Goal: Task Accomplishment & Management: Manage account settings

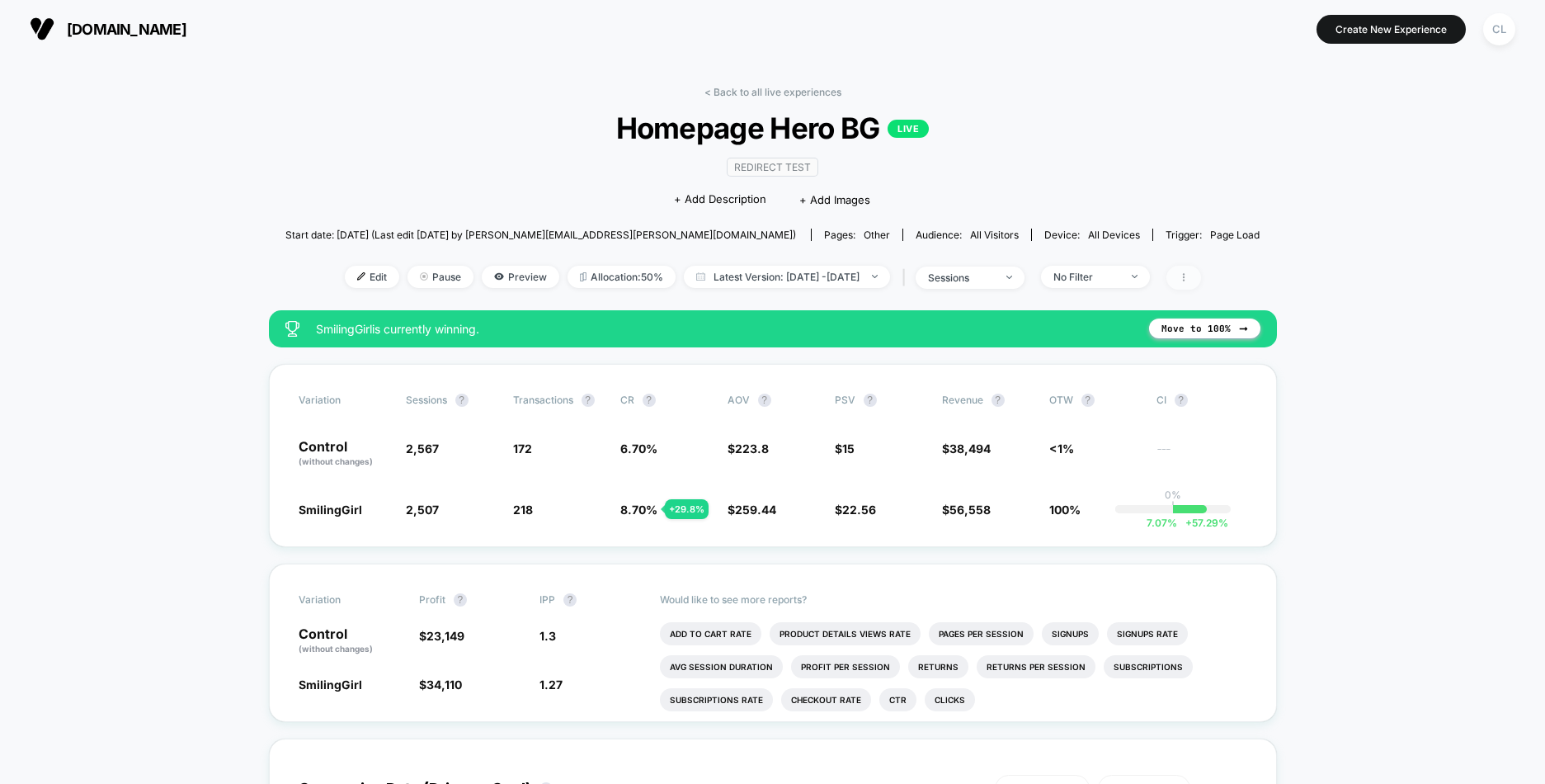
click at [1201, 276] on span at bounding box center [1184, 277] width 35 height 24
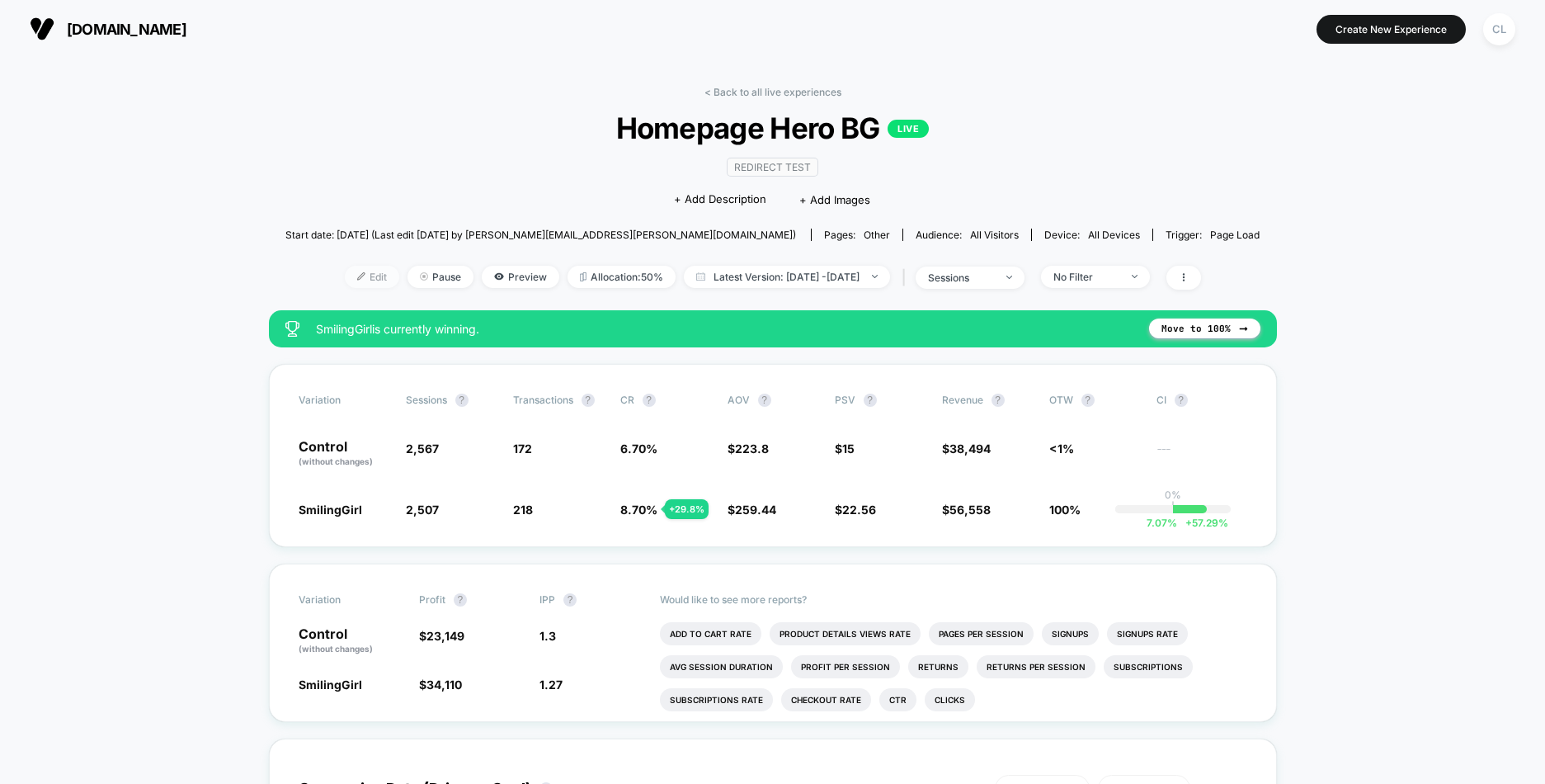
click at [345, 284] on span "Edit" at bounding box center [371, 276] width 54 height 22
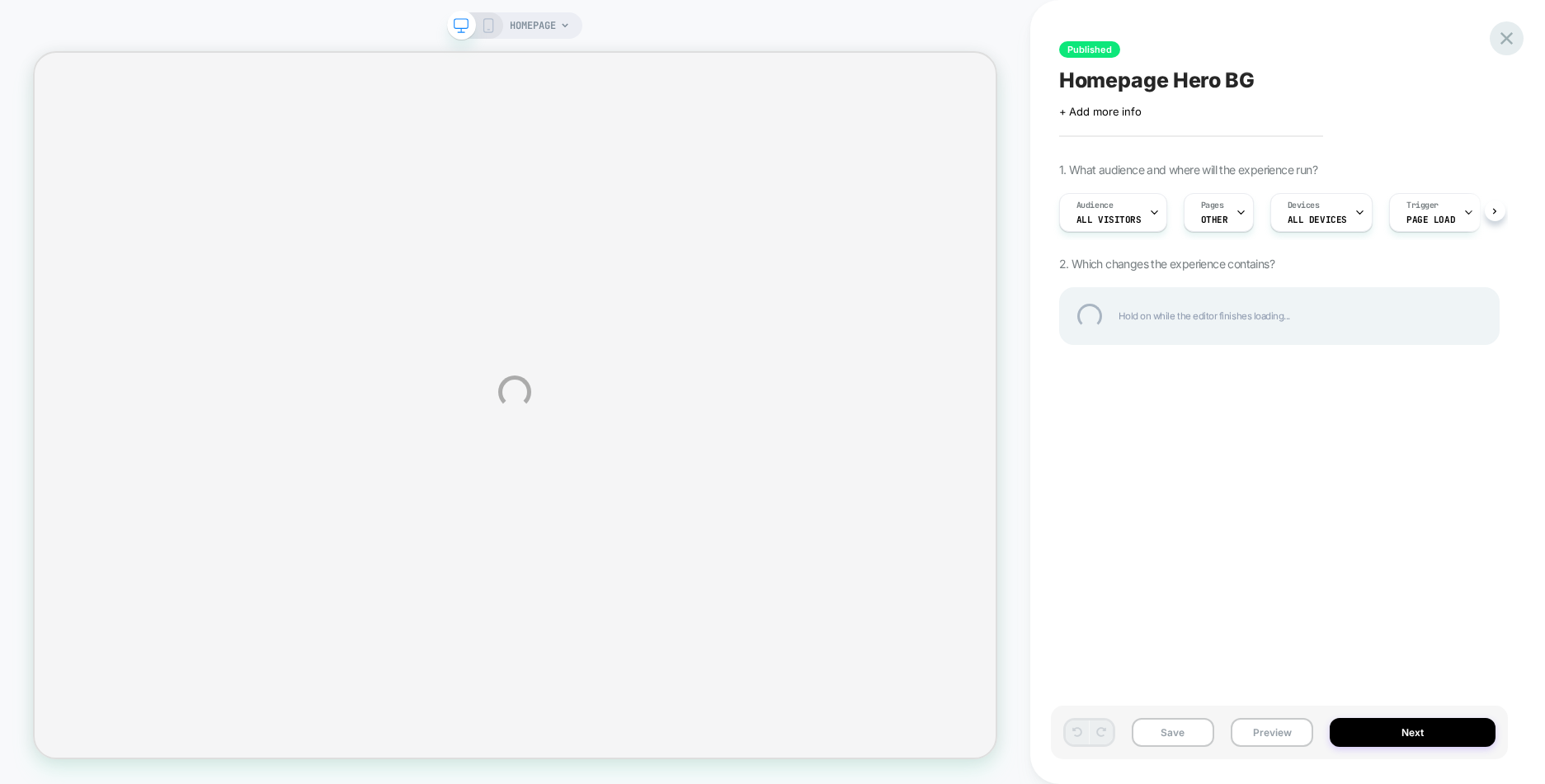
click at [1516, 34] on div at bounding box center [1507, 38] width 34 height 34
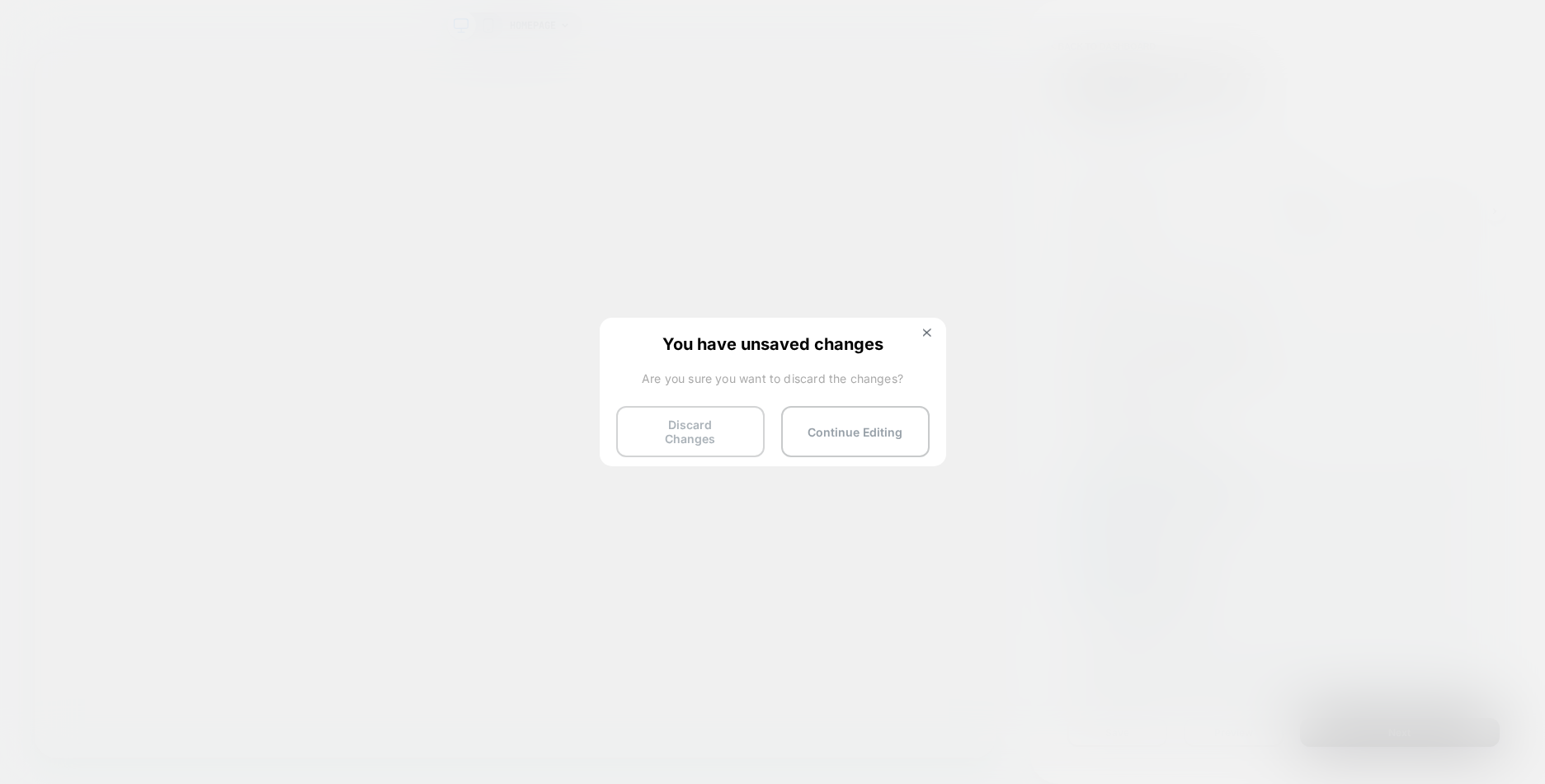
click at [749, 419] on button "Discard Changes" at bounding box center [691, 431] width 149 height 51
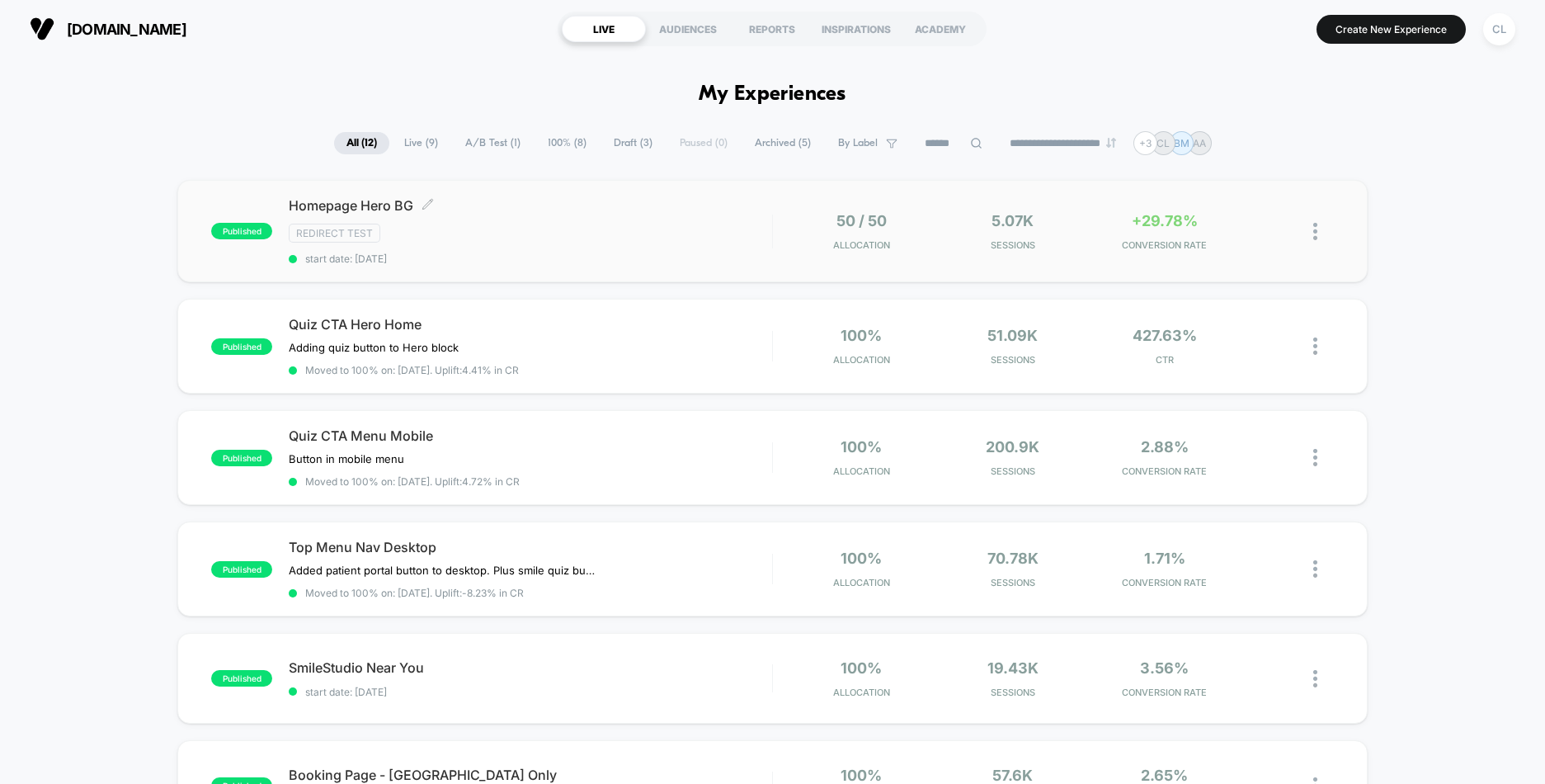
click at [532, 221] on div "Homepage Hero BG Click to edit experience details Click to edit experience deta…" at bounding box center [530, 231] width 483 height 67
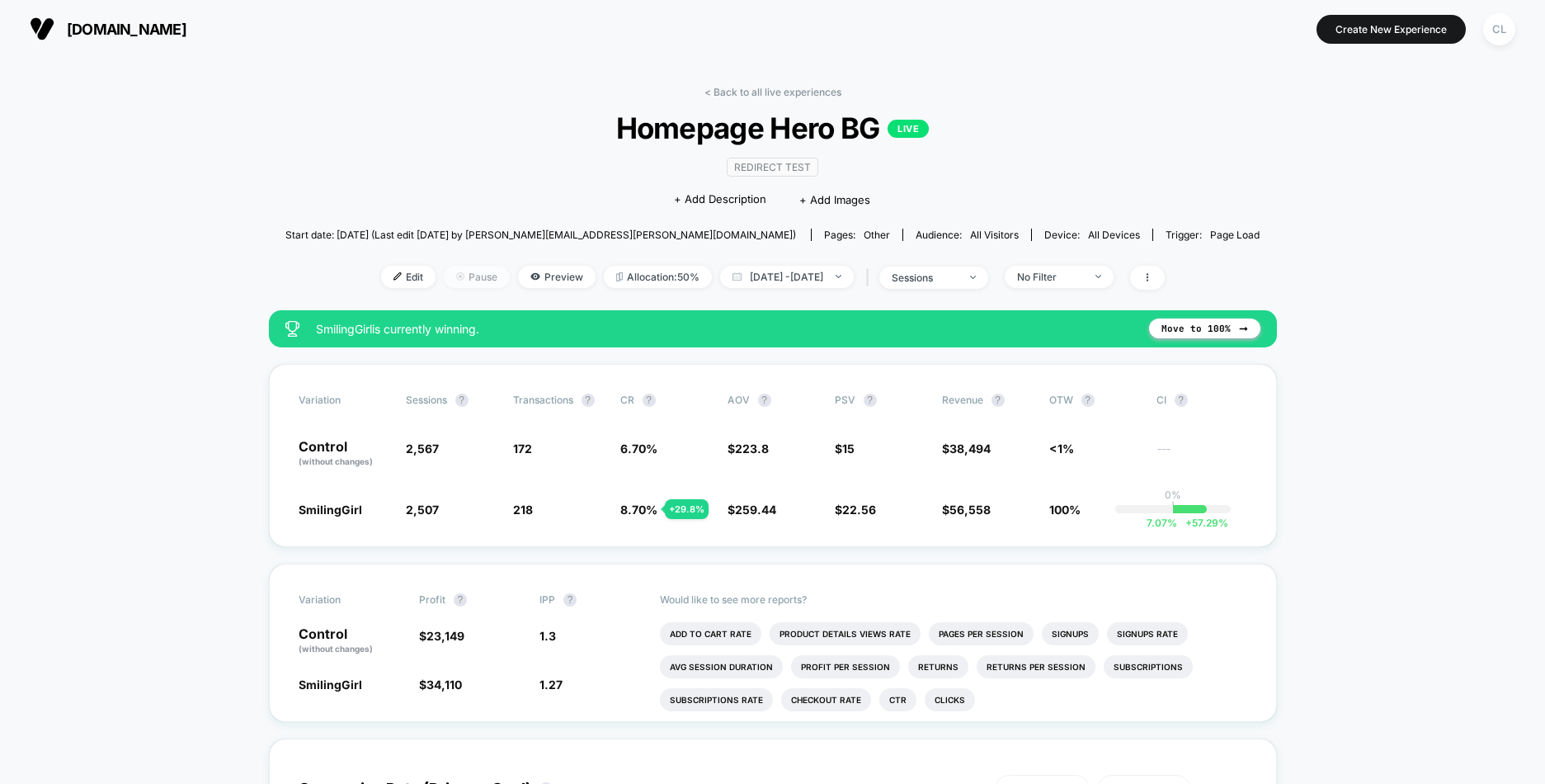
click at [456, 275] on img at bounding box center [460, 276] width 8 height 8
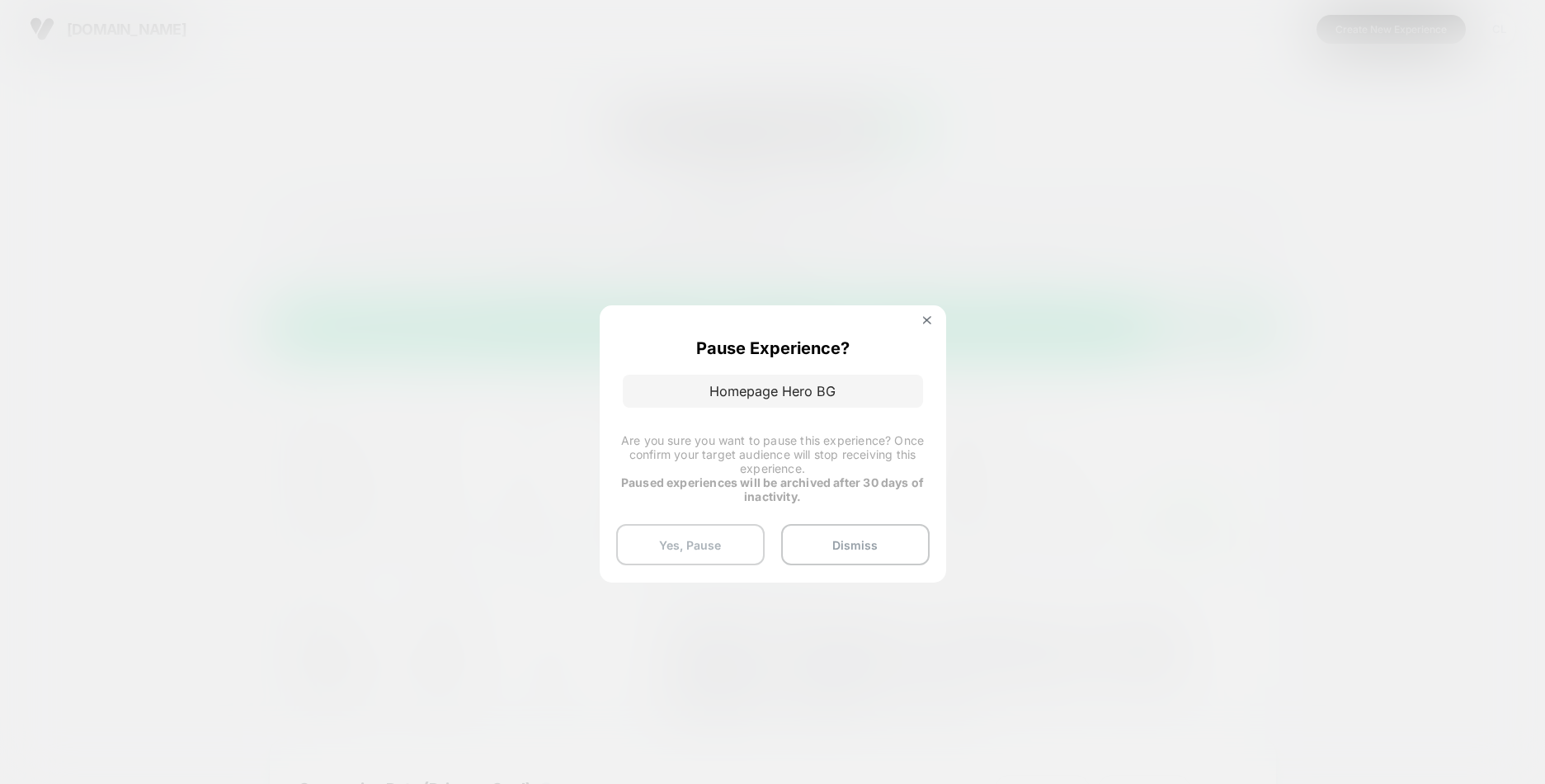
click at [741, 543] on button "Yes, Pause" at bounding box center [691, 544] width 149 height 42
